Goal: Information Seeking & Learning: Understand process/instructions

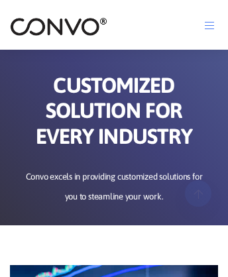
scroll to position [4781, 0]
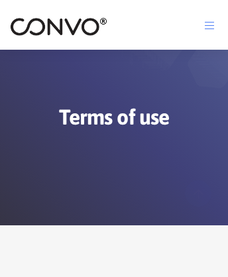
scroll to position [14225, 0]
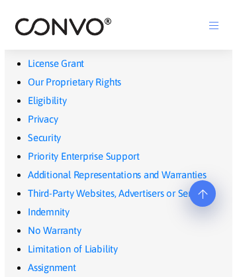
scroll to position [13789, 0]
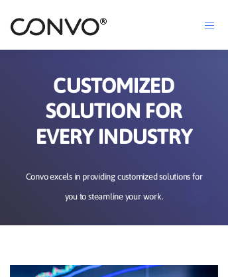
scroll to position [5231, 0]
